Goal: Find specific page/section: Find specific page/section

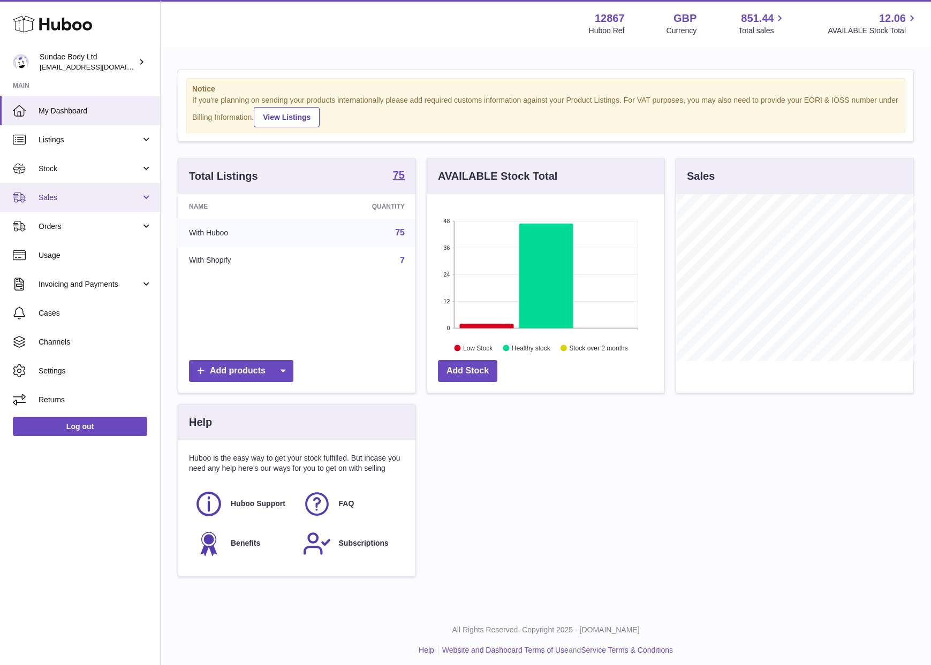
scroll to position [535080, 535009]
click at [70, 194] on span "Sales" at bounding box center [90, 198] width 102 height 10
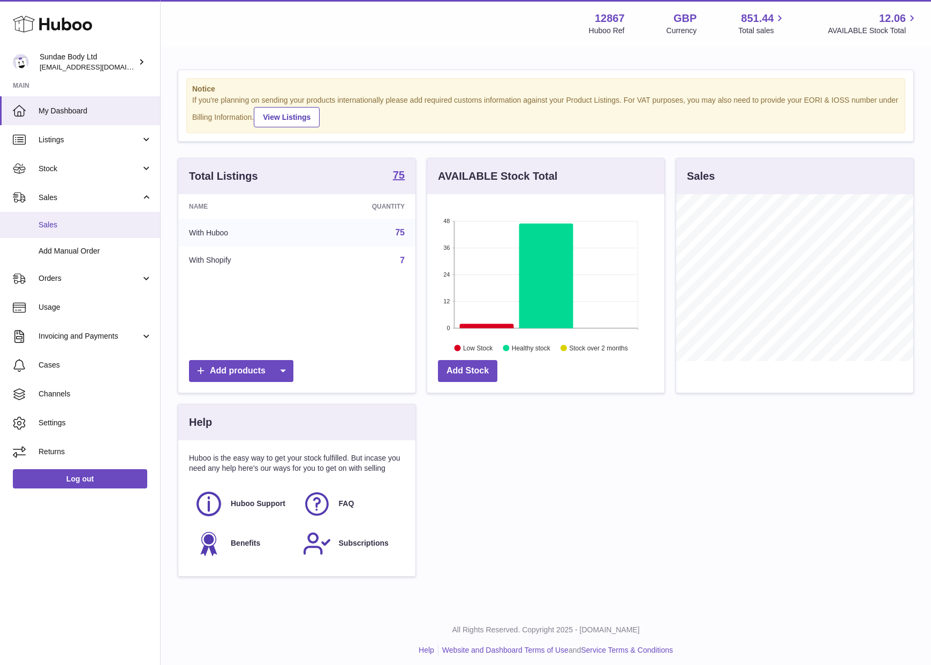
click at [77, 223] on span "Sales" at bounding box center [95, 225] width 113 height 10
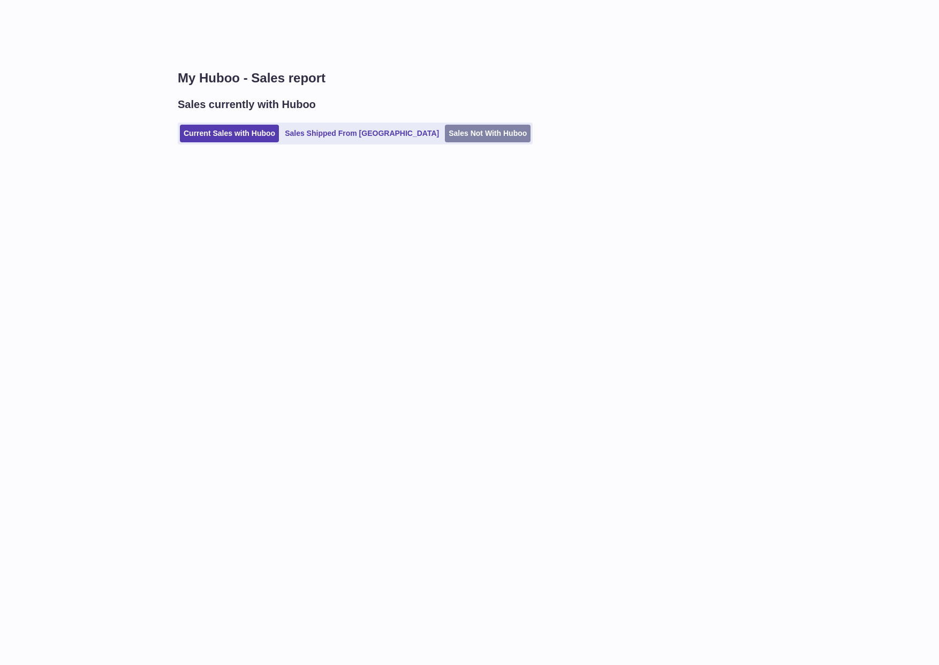
click at [445, 137] on link "Sales Not With Huboo" at bounding box center [488, 134] width 86 height 18
